Goal: Navigation & Orientation: Go to known website

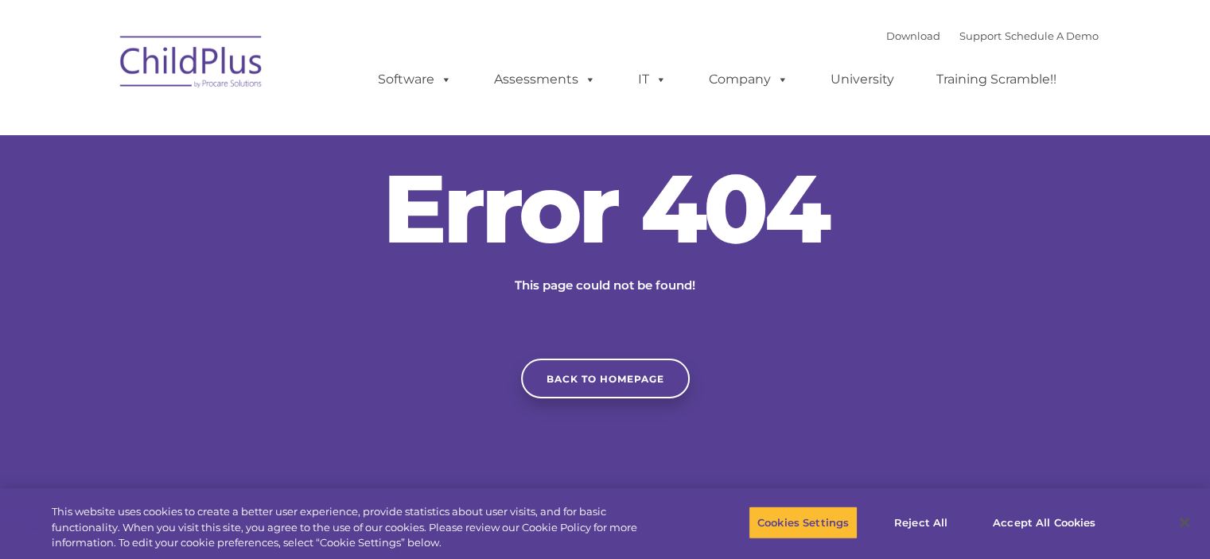
click at [246, 56] on img at bounding box center [191, 65] width 159 height 80
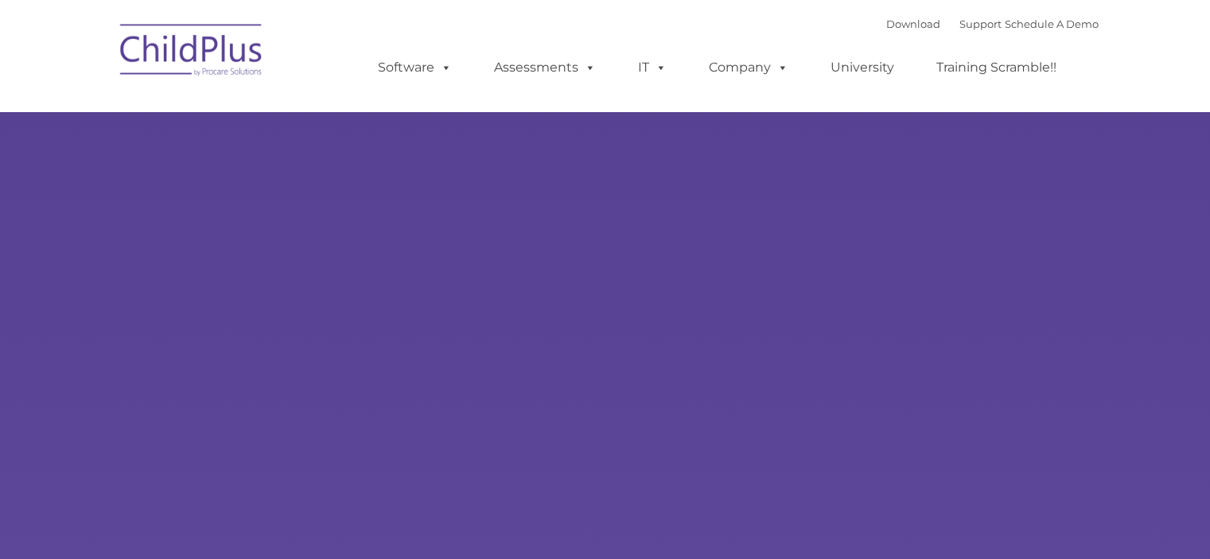
type input ""
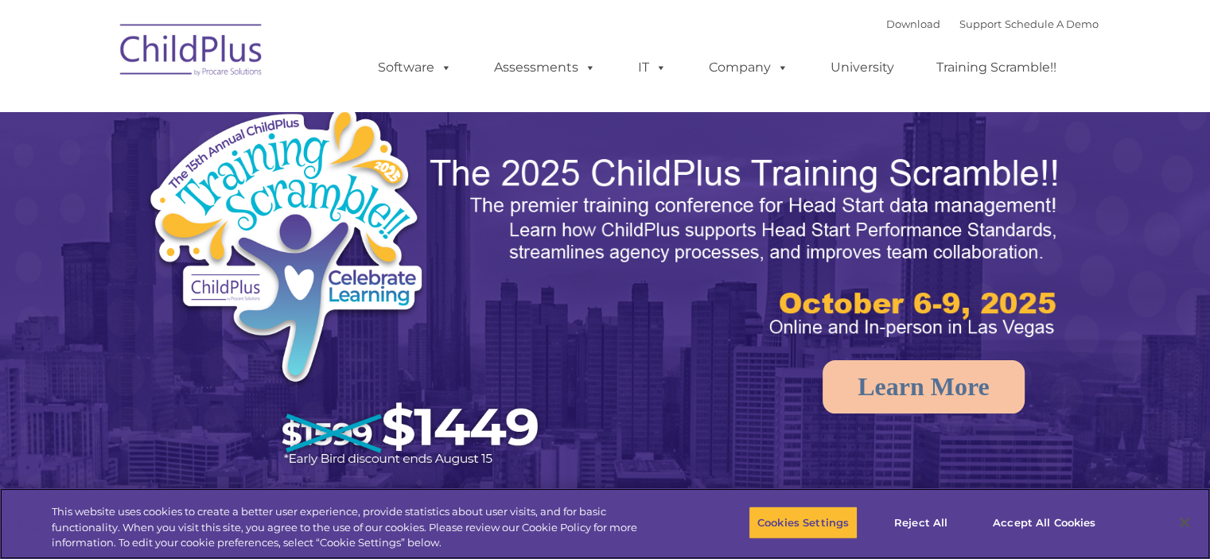
select select "MEDIUM"
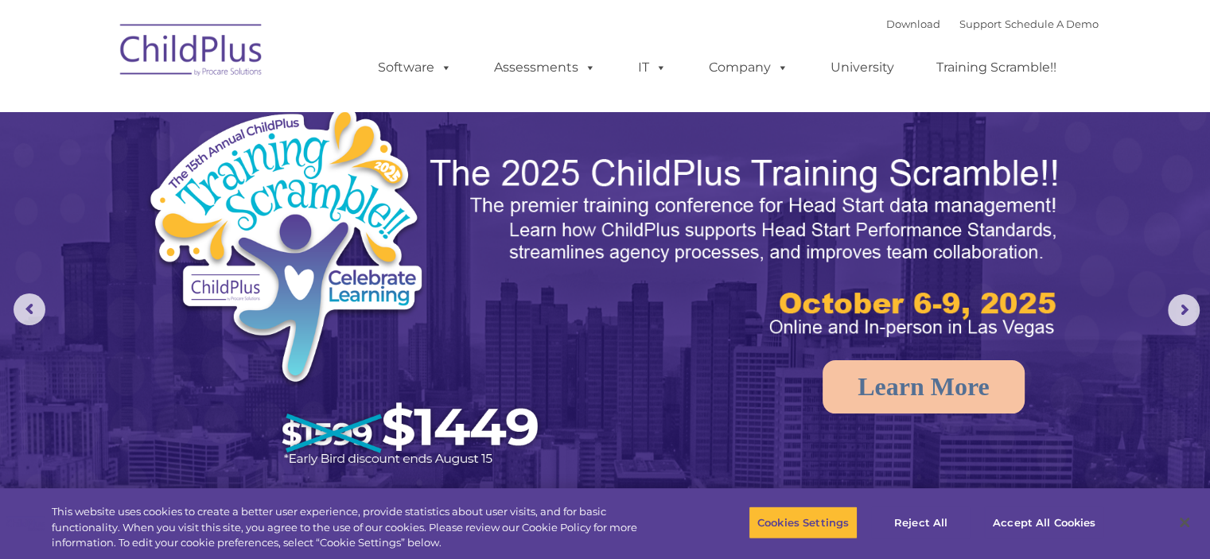
click at [1119, 53] on nav "Download Support | Schedule A Demo  MENU MENU Software ChildPlus: The original…" at bounding box center [605, 55] width 1210 height 111
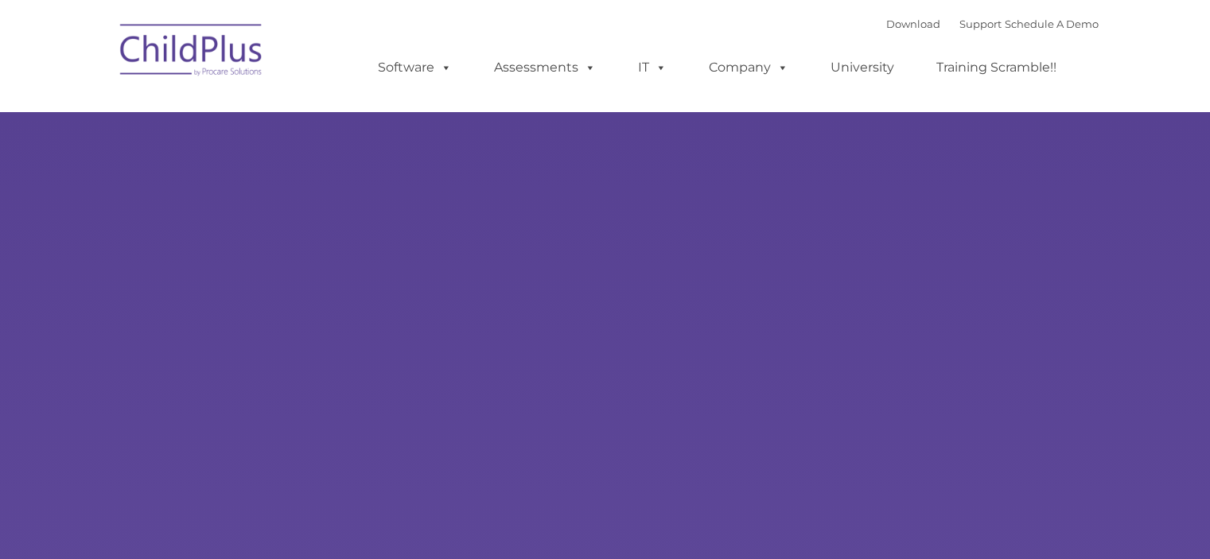
type input ""
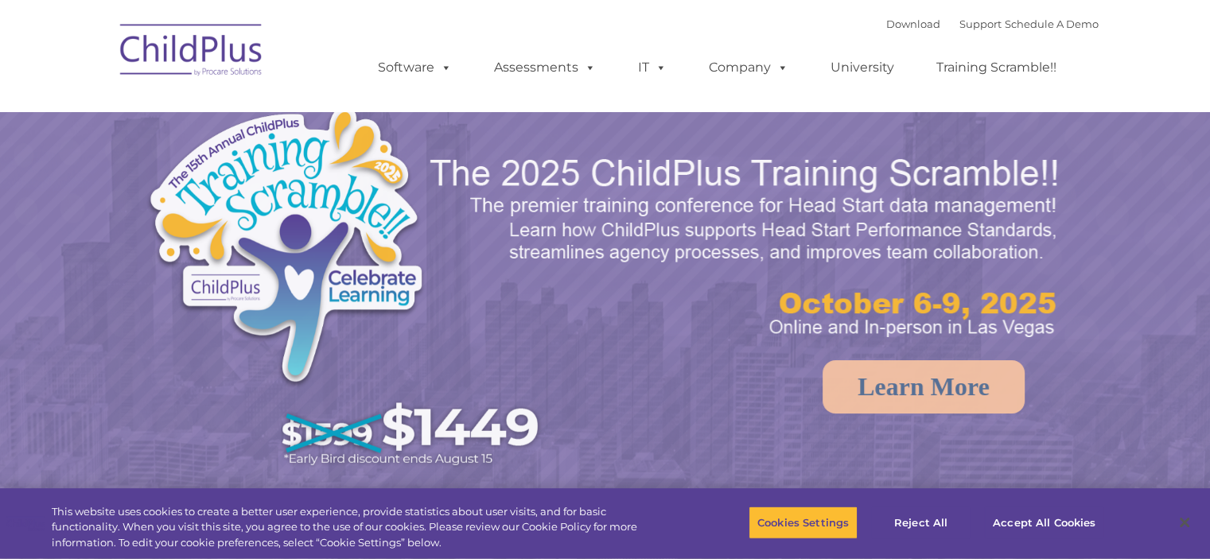
select select "MEDIUM"
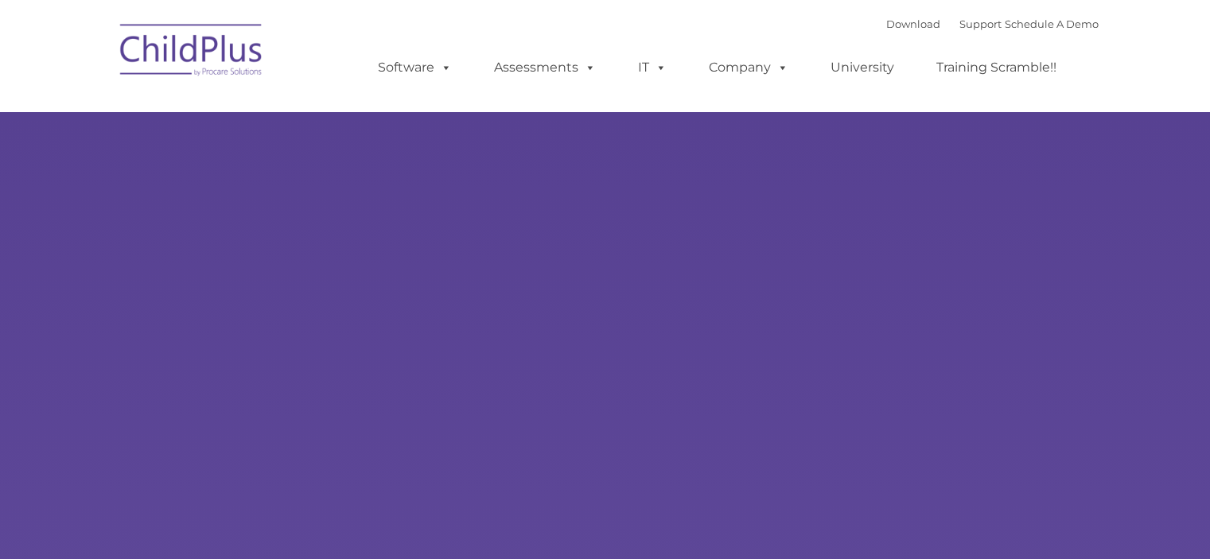
type input ""
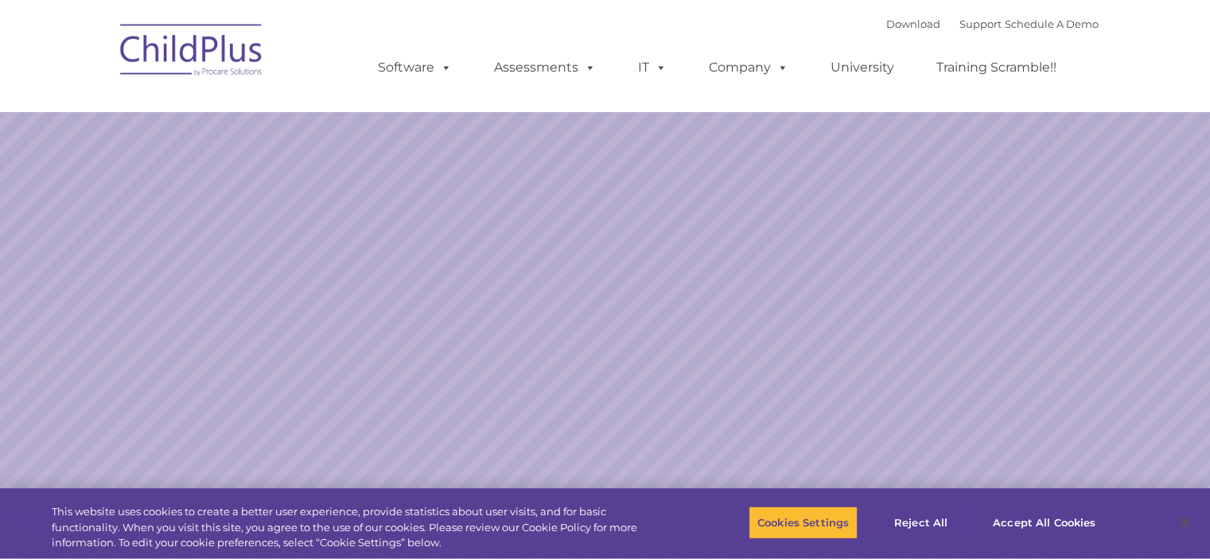
select select "MEDIUM"
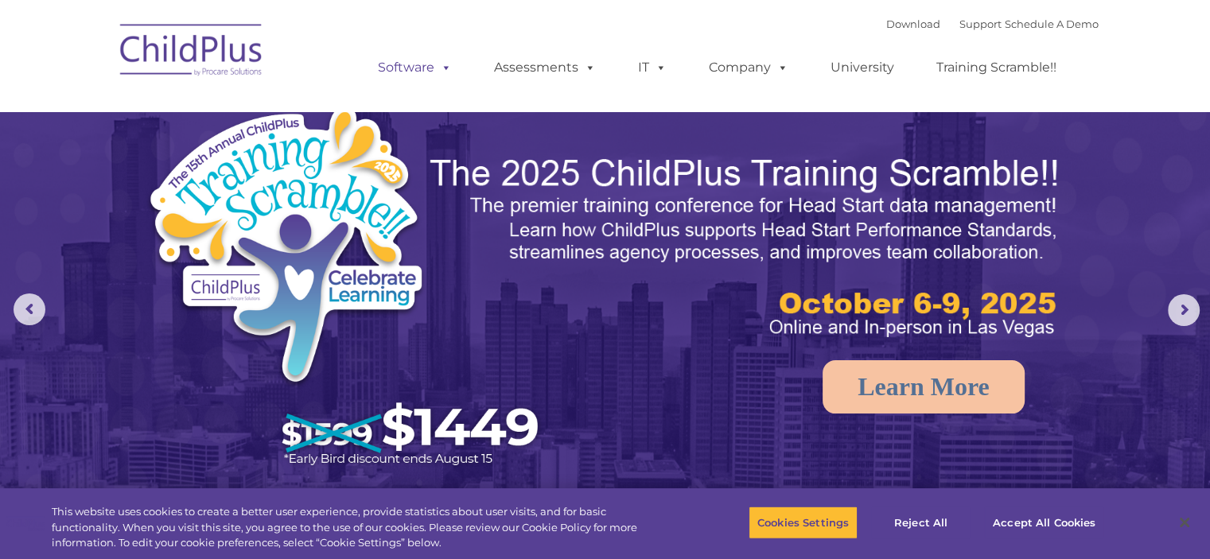
click at [418, 64] on link "Software" at bounding box center [415, 68] width 106 height 32
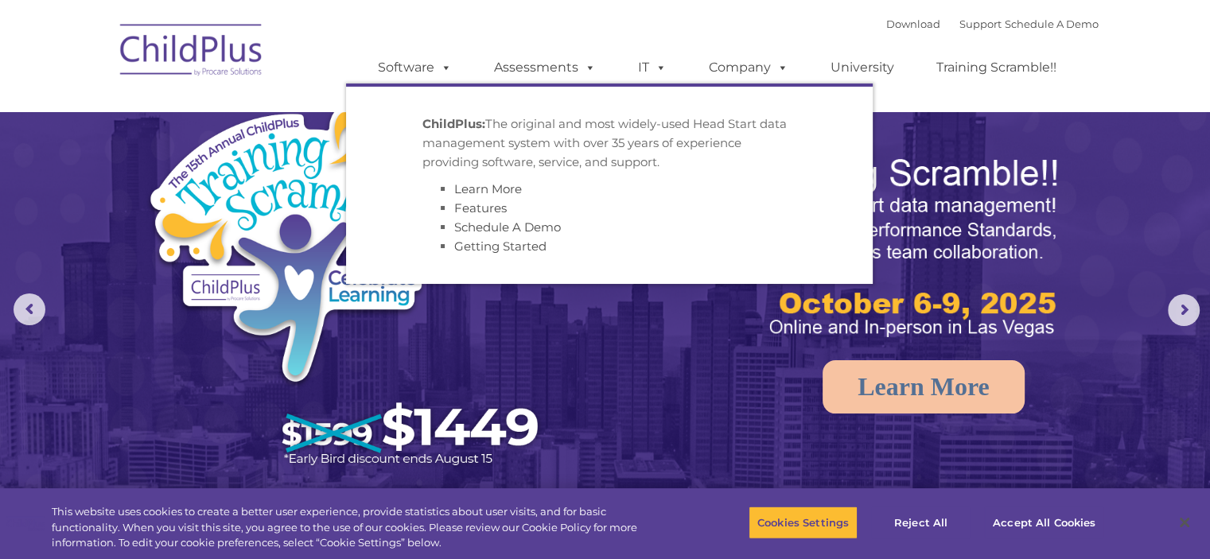
click at [660, 202] on li "Features" at bounding box center [625, 208] width 342 height 19
click at [1092, 76] on ul "Software ChildPlus: The original and most widely-used Head Start data managemen…" at bounding box center [722, 68] width 753 height 64
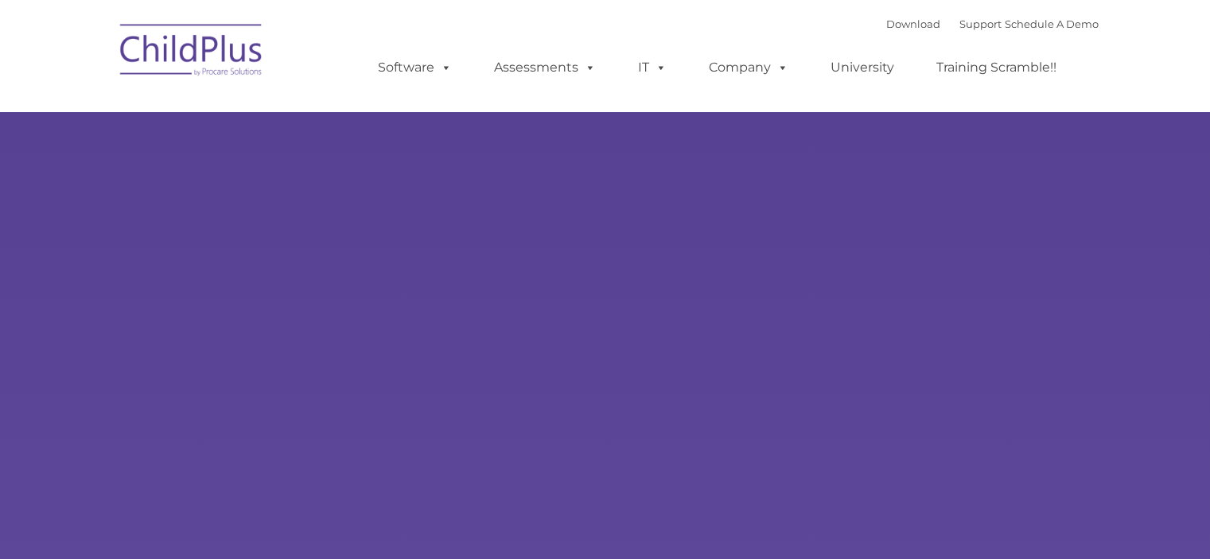
type input ""
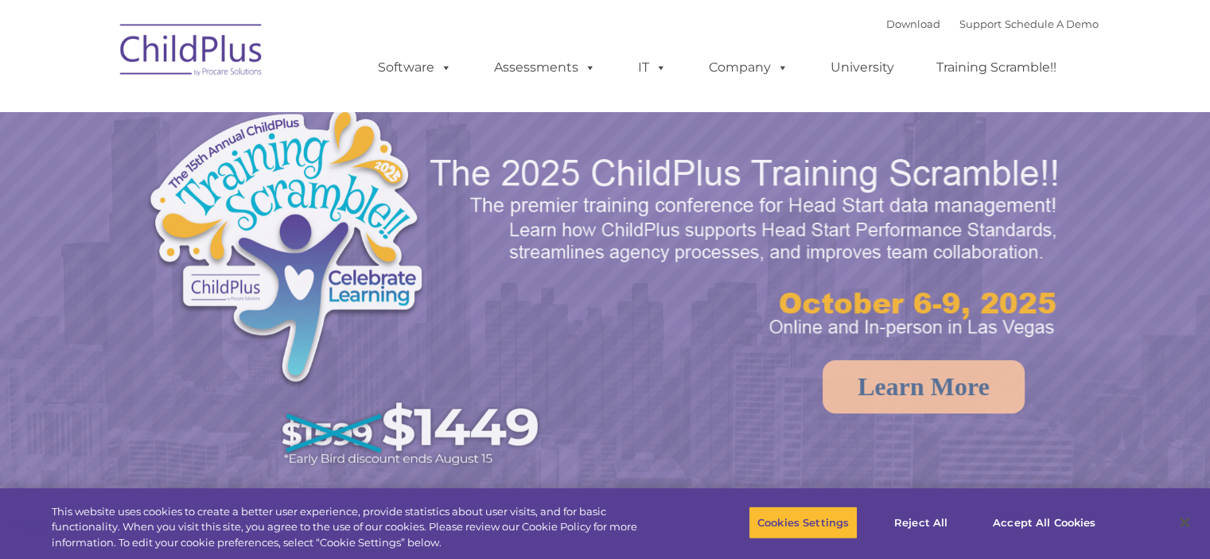
select select "MEDIUM"
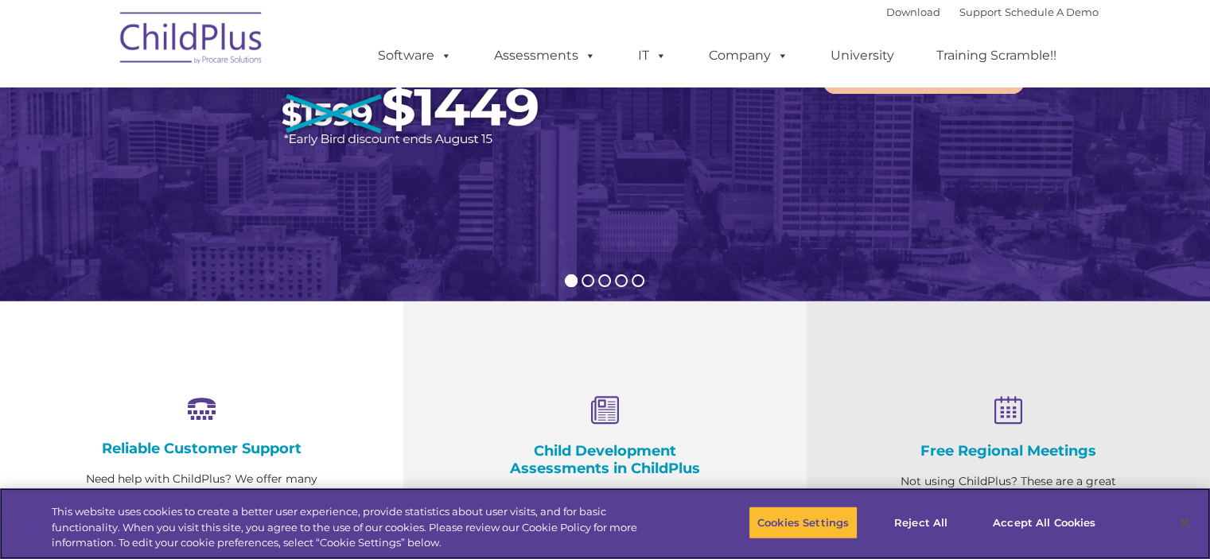
scroll to position [321, 0]
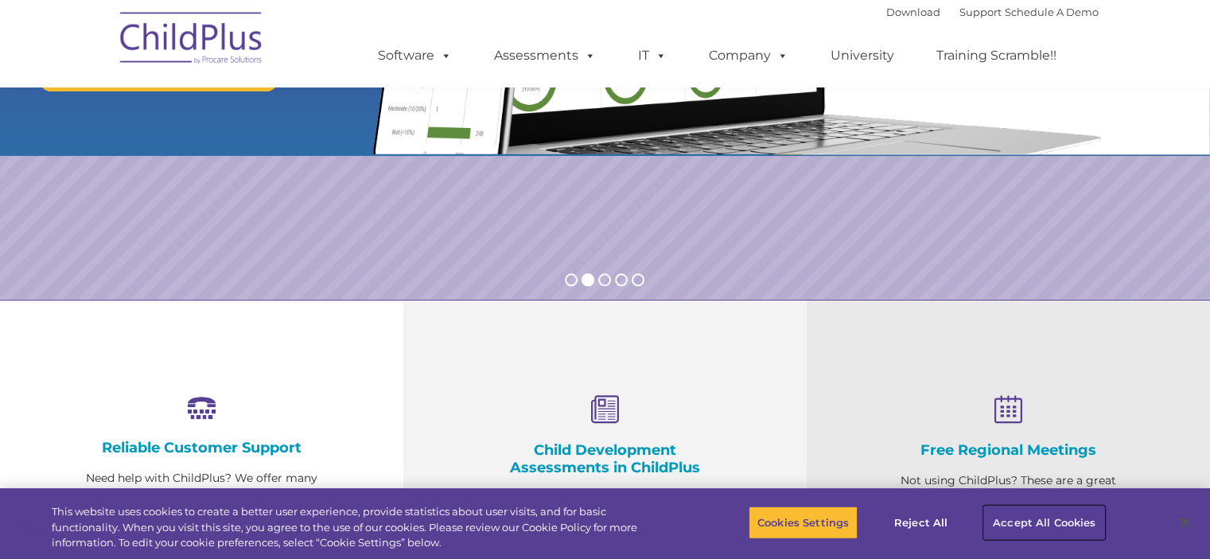
click at [1041, 519] on button "Accept All Cookies" at bounding box center [1044, 522] width 120 height 33
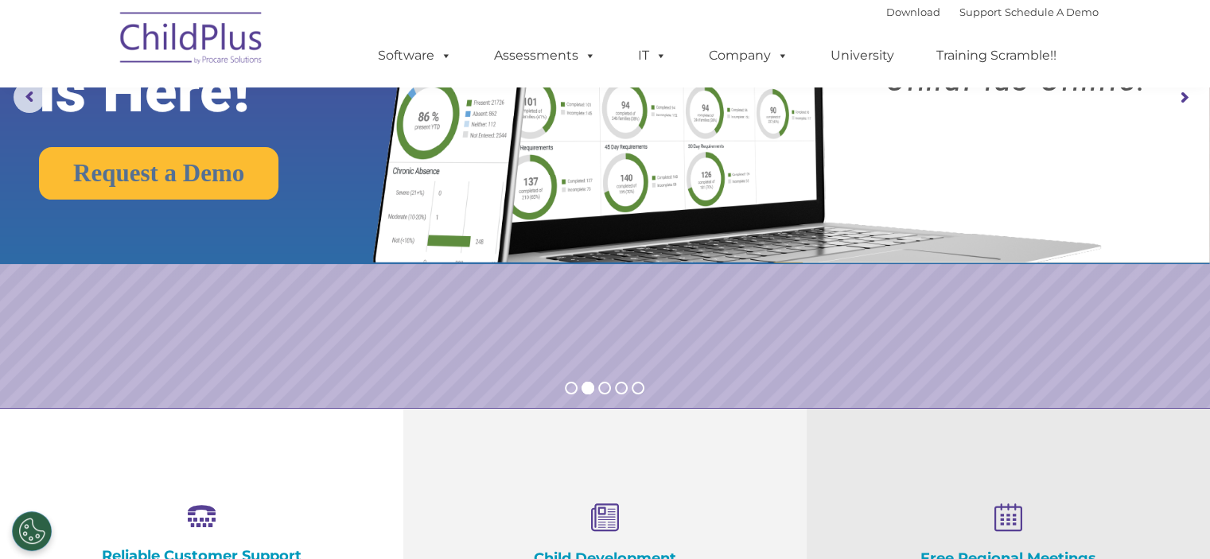
scroll to position [0, 0]
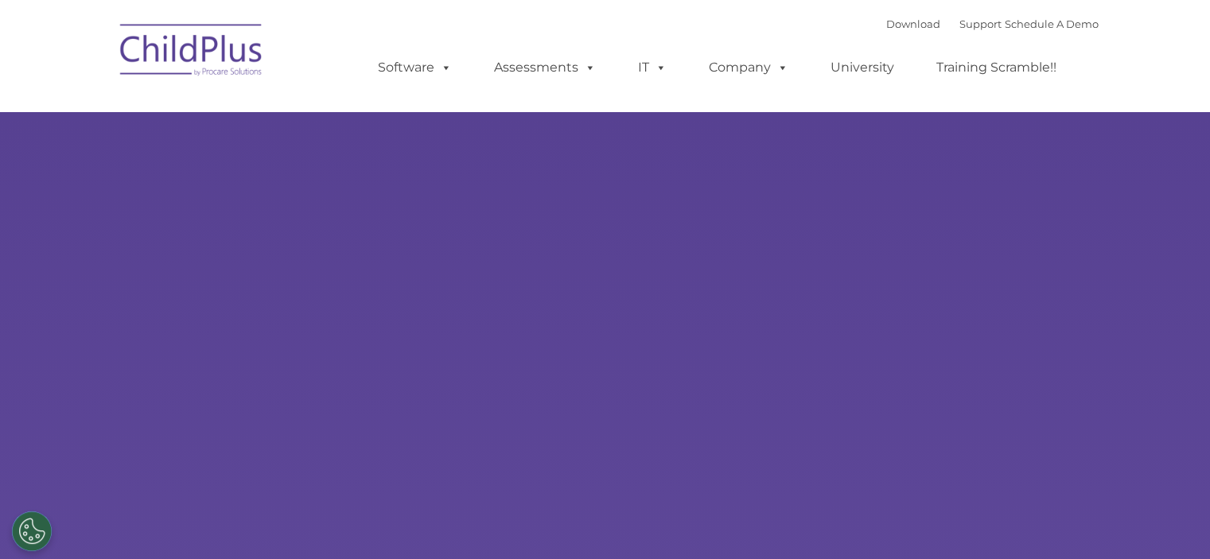
select select "MEDIUM"
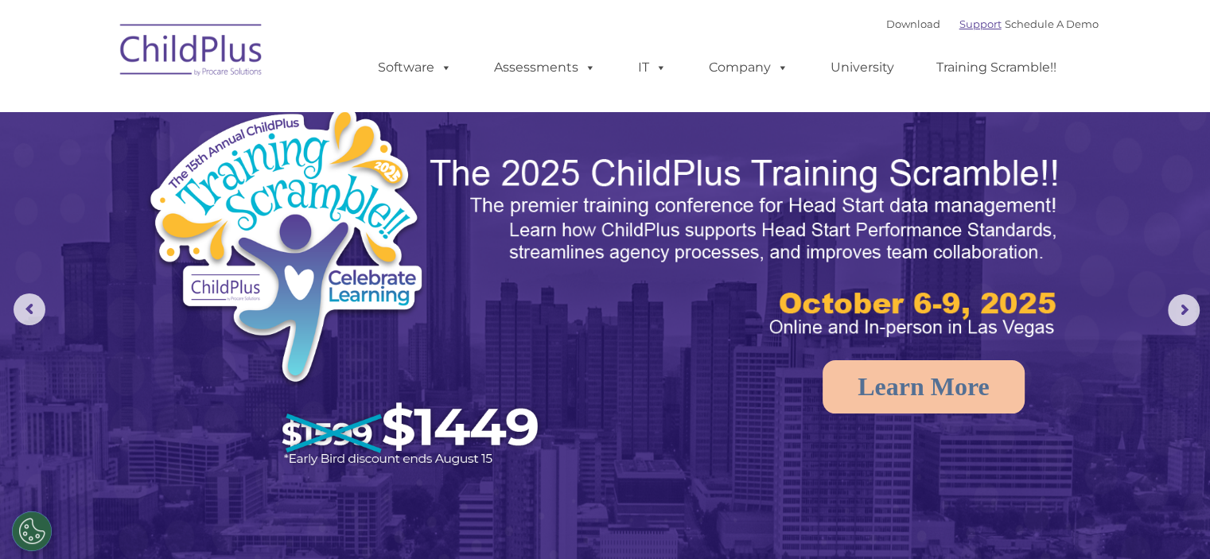
click at [966, 21] on link "Support" at bounding box center [981, 24] width 42 height 13
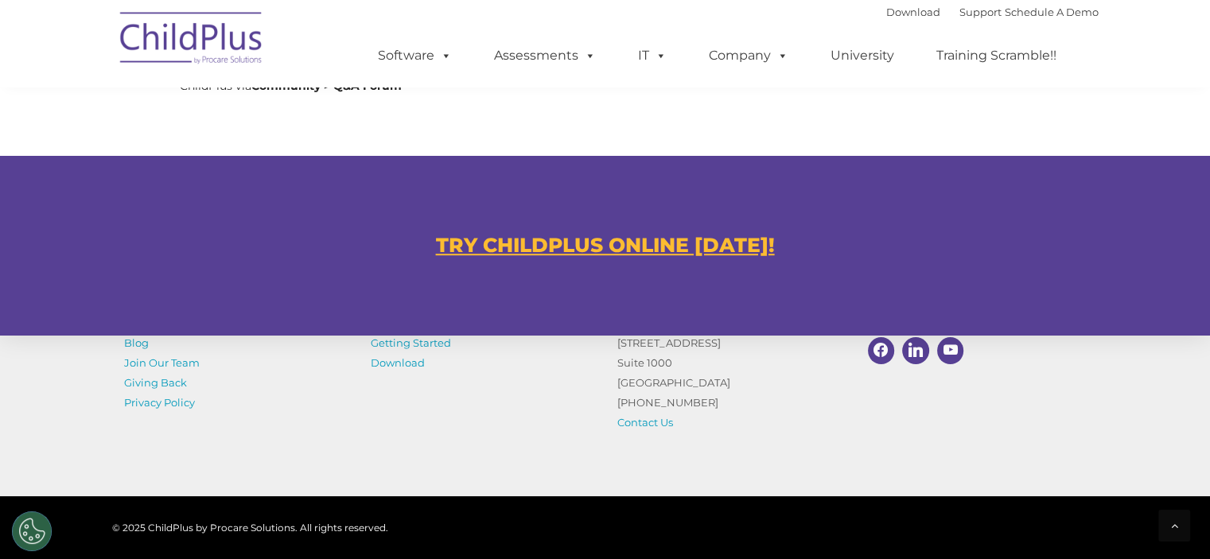
scroll to position [907, 0]
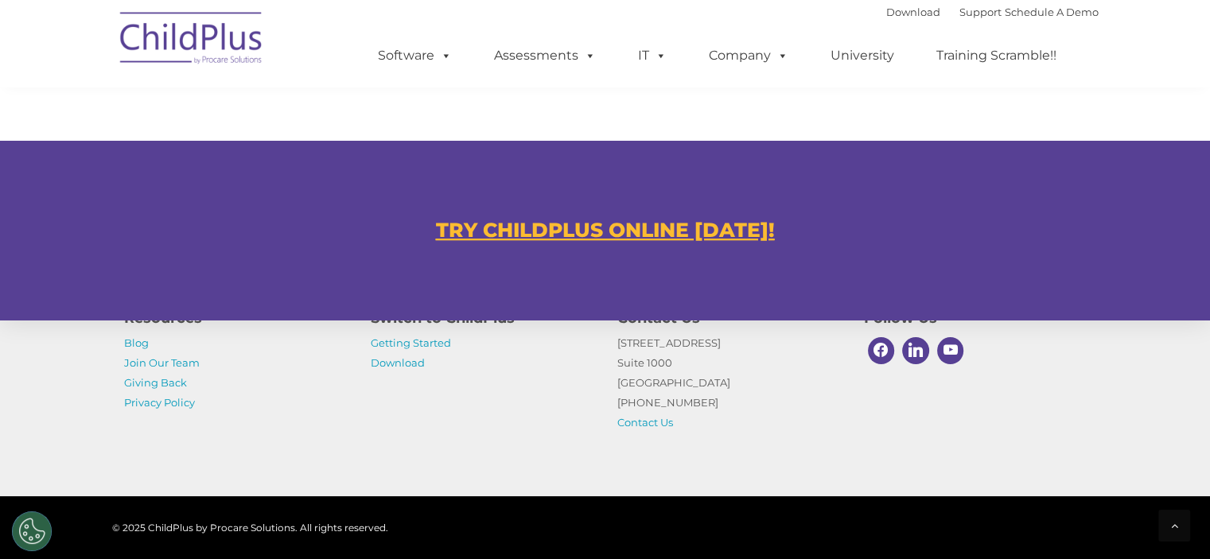
click at [679, 232] on u "TRY CHILDPLUS ONLINE [DATE]!" at bounding box center [605, 230] width 339 height 24
